Goal: Information Seeking & Learning: Find specific fact

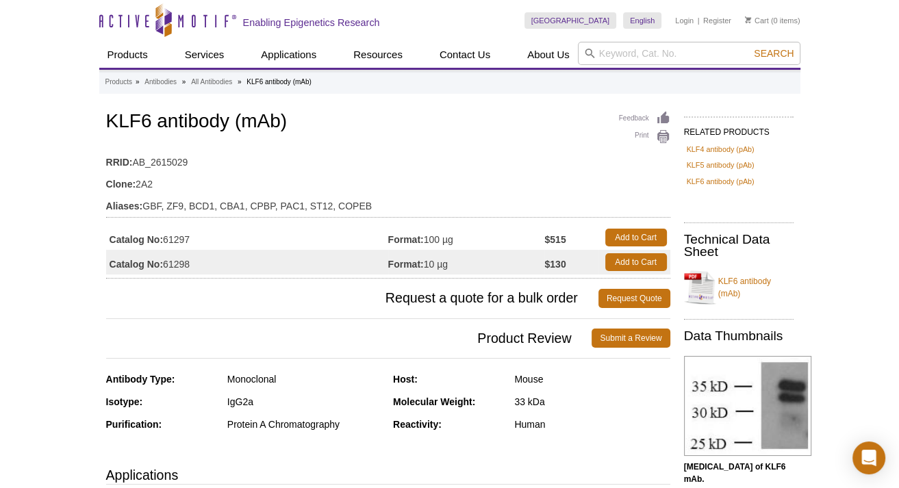
click at [274, 83] on li "KLF6 antibody (mAb)" at bounding box center [278, 82] width 65 height 8
click at [609, 58] on input "search" at bounding box center [689, 53] width 222 height 23
type input "klf6"
click at [749, 47] on button "Search" at bounding box center [773, 53] width 48 height 12
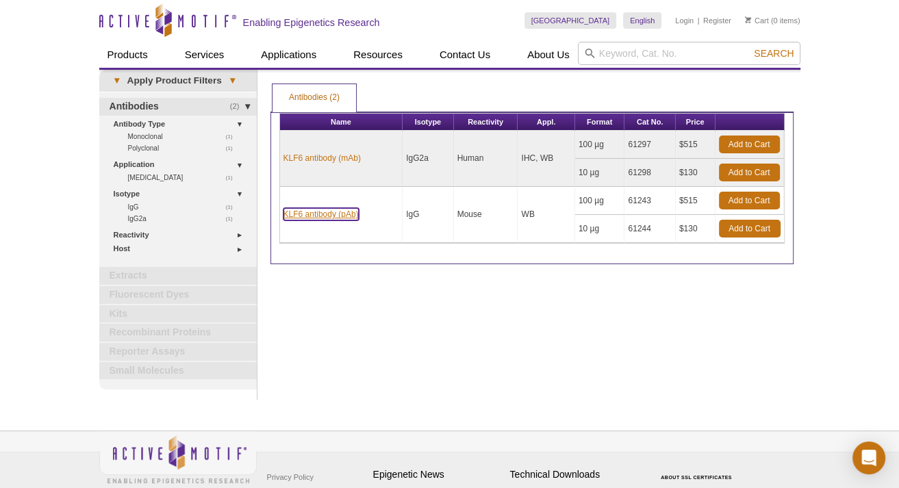
click at [327, 214] on link "KLF6 antibody (pAb)" at bounding box center [320, 214] width 75 height 12
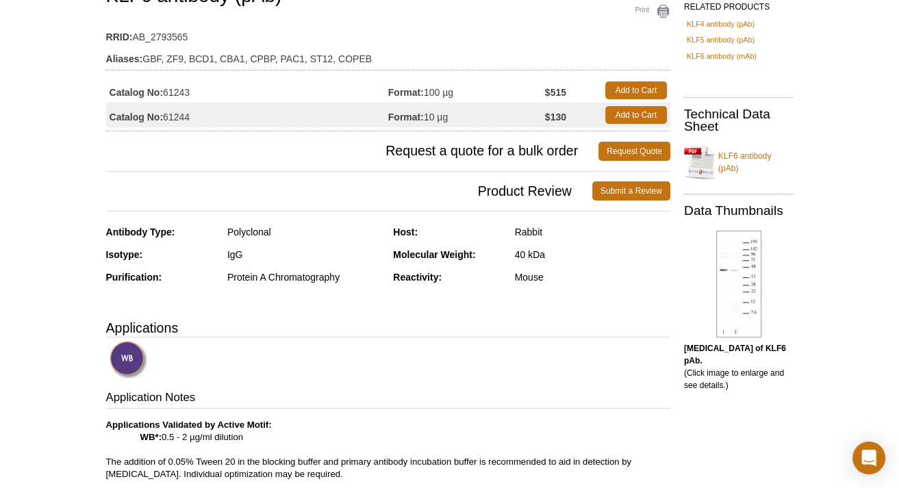
scroll to position [118, 0]
